Goal: Obtain resource: Obtain resource

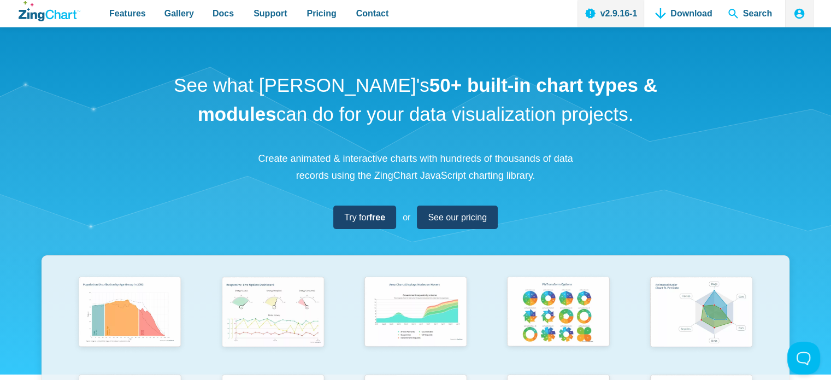
click at [491, 5] on header "Features Gallery Browse by Chart Type Browse by Features Browse by Use Case Doc…" at bounding box center [415, 13] width 831 height 27
click at [491, 16] on span "Search" at bounding box center [749, 13] width 53 height 27
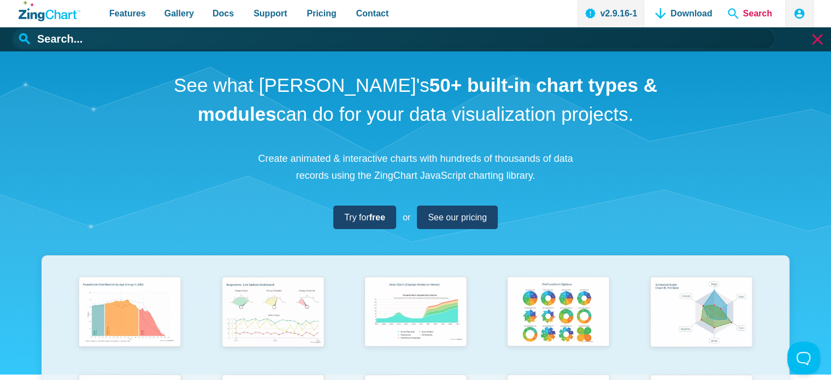
click at [491, 10] on span "Search" at bounding box center [749, 13] width 53 height 27
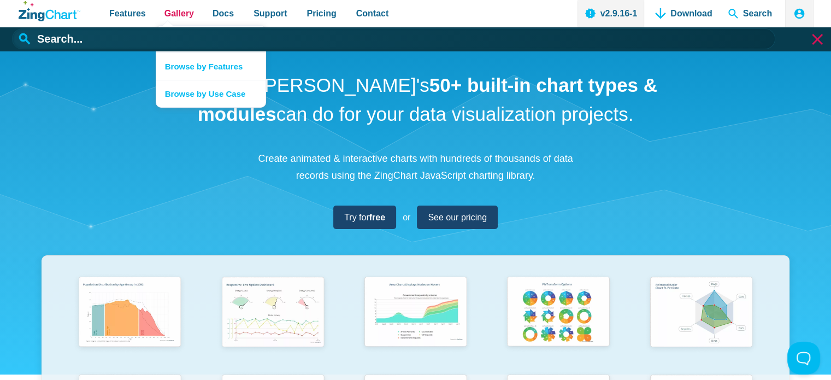
click at [164, 6] on span "Gallery" at bounding box center [178, 13] width 29 height 15
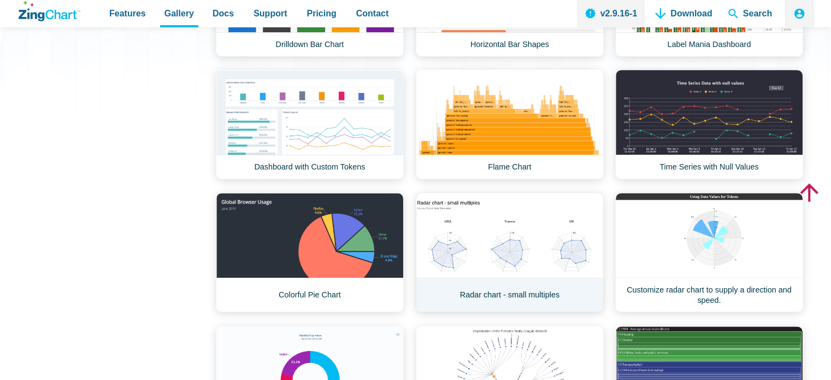
scroll to position [382, 0]
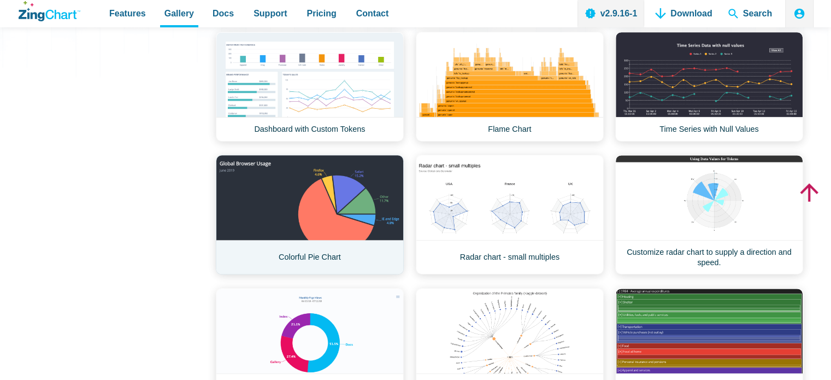
click at [305, 196] on link "Colorful Pie Chart" at bounding box center [310, 215] width 188 height 120
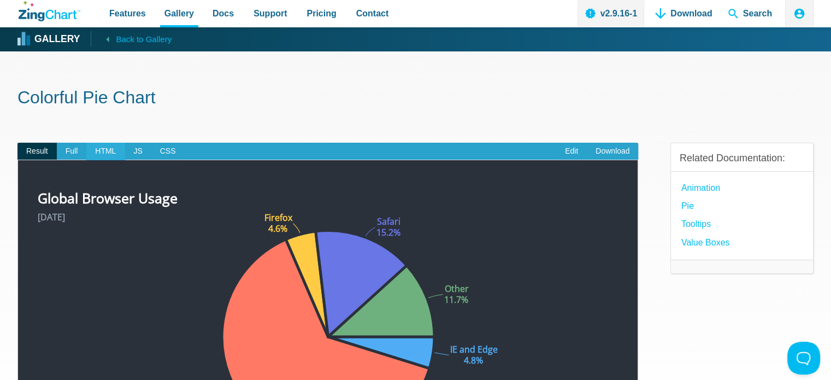
click at [95, 155] on span "HTML" at bounding box center [105, 151] width 38 height 17
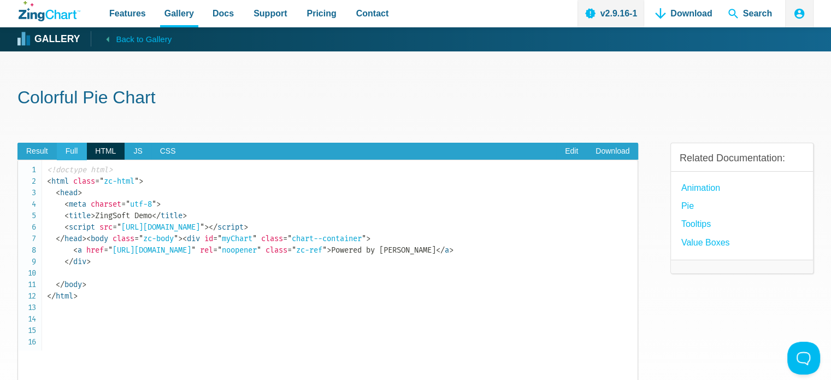
click at [74, 150] on span "Full" at bounding box center [72, 151] width 30 height 17
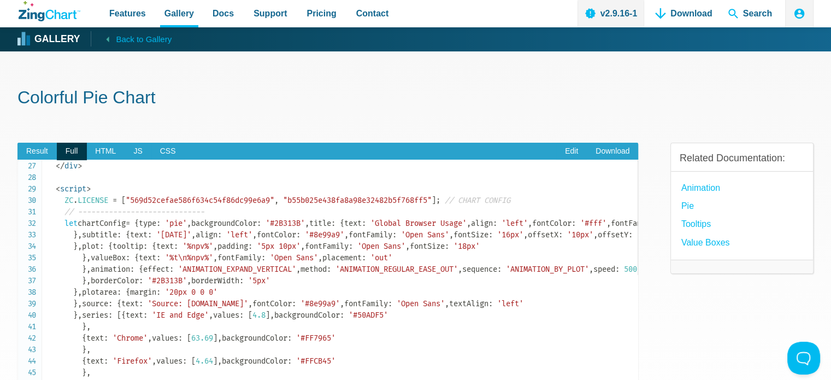
scroll to position [328, 0]
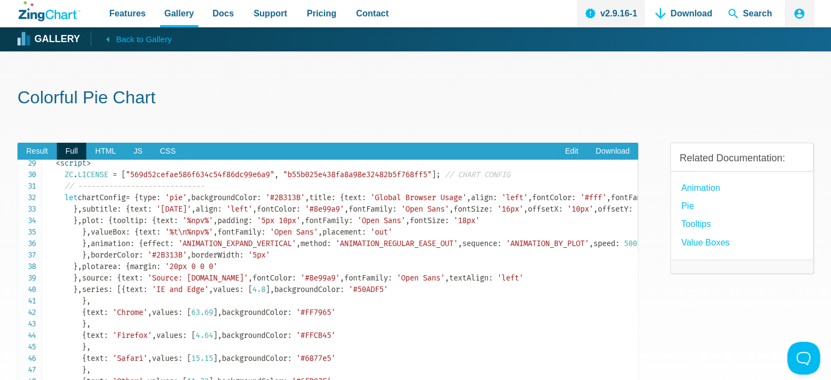
drag, startPoint x: 73, startPoint y: 264, endPoint x: 158, endPoint y: 262, distance: 84.7
click at [158, 262] on code "<!doctype html> < html class = " zc-html " > < head > < meta charset = " utf-8 …" at bounding box center [342, 174] width 590 height 677
copy span "type : 'pie' ,"
